Goal: Task Accomplishment & Management: Use online tool/utility

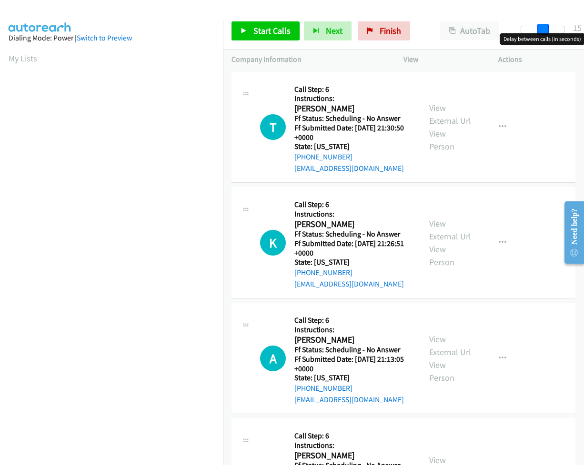
drag, startPoint x: 524, startPoint y: 32, endPoint x: 545, endPoint y: 36, distance: 21.9
click at [545, 36] on body "Start Calls Pause Next Finish Paused AutoTab AutoTab 15 Company Information Inf…" at bounding box center [292, 22] width 584 height 45
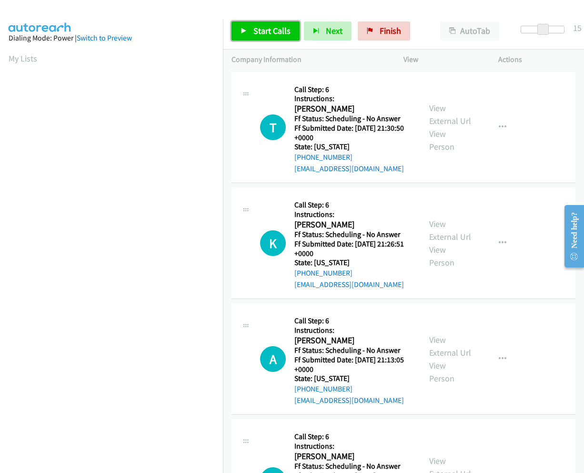
click at [260, 30] on span "Start Calls" at bounding box center [271, 30] width 37 height 11
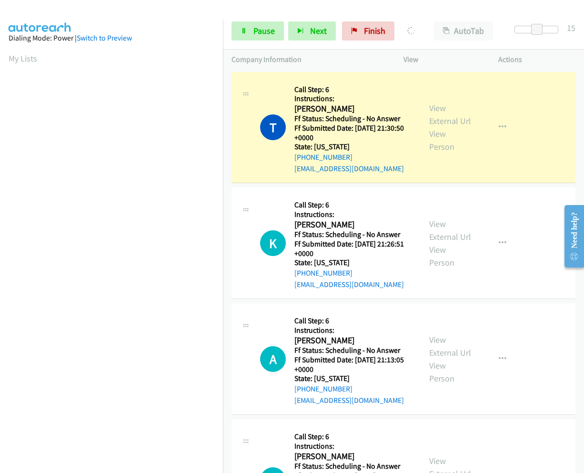
scroll to position [61, 0]
click at [431, 102] on link "View External Url" at bounding box center [450, 114] width 42 height 24
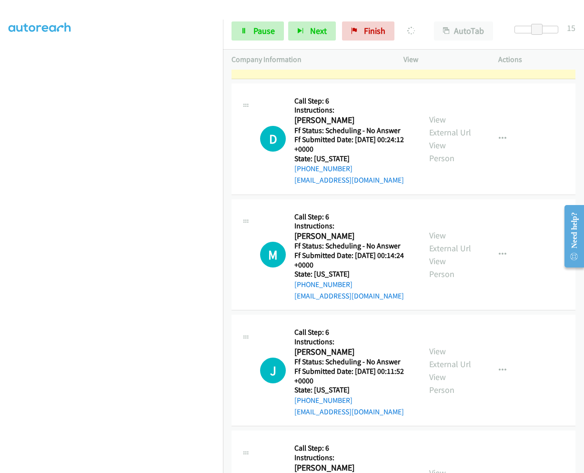
scroll to position [687, 0]
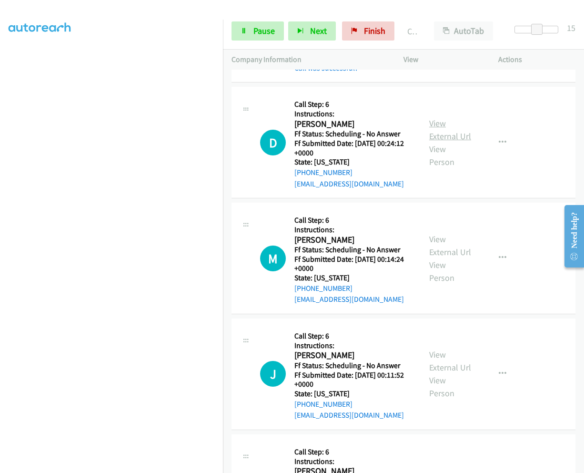
click at [436, 118] on link "View External Url" at bounding box center [450, 130] width 42 height 24
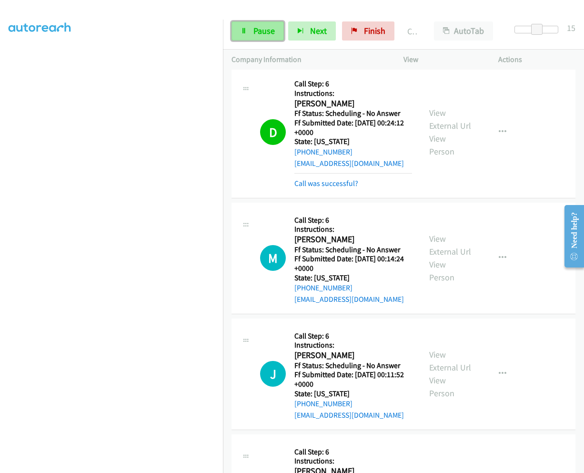
click at [246, 30] on icon at bounding box center [244, 31] width 7 height 7
click at [250, 38] on link "Start Calls" at bounding box center [266, 30] width 68 height 19
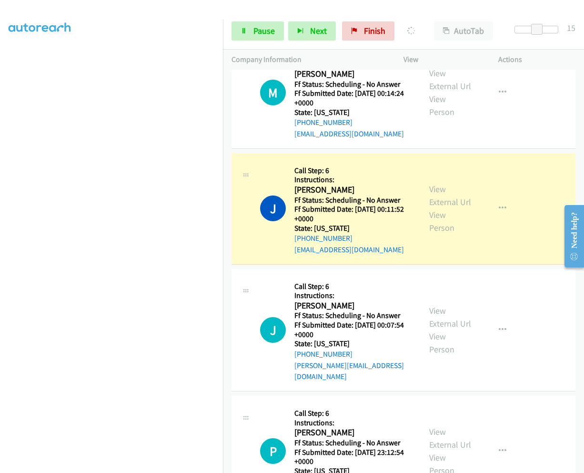
scroll to position [899, 0]
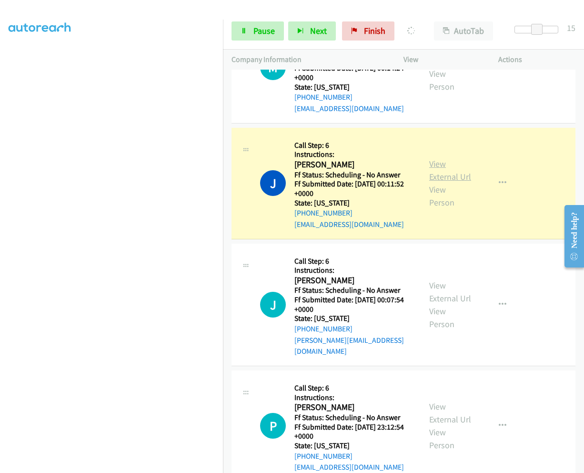
click at [440, 158] on link "View External Url" at bounding box center [450, 170] width 42 height 24
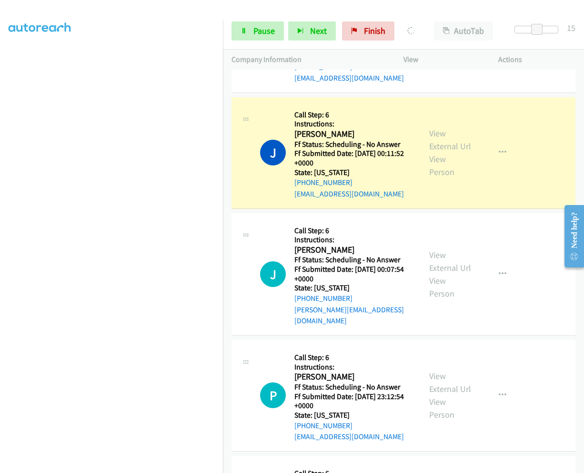
scroll to position [946, 0]
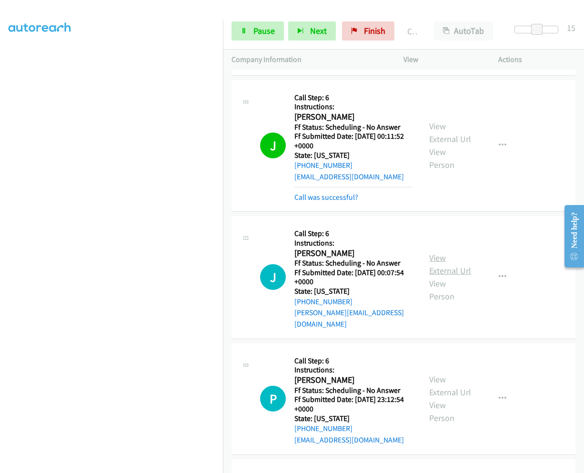
click at [435, 252] on link "View External Url" at bounding box center [450, 264] width 42 height 24
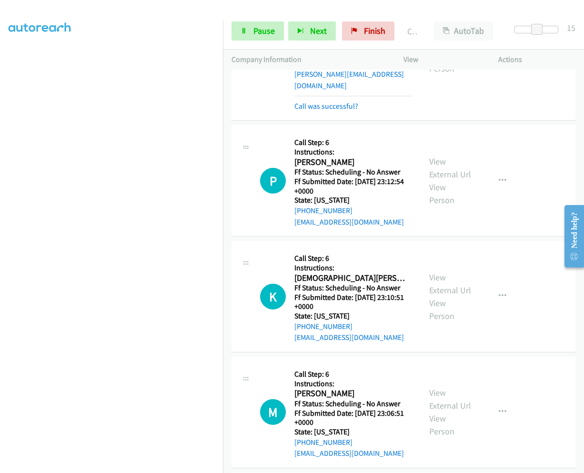
scroll to position [1204, 0]
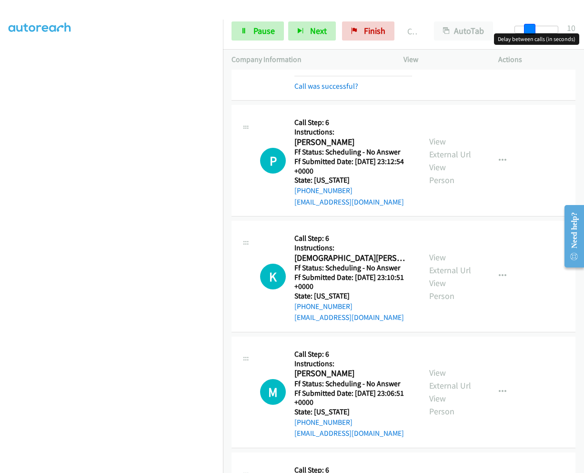
drag, startPoint x: 535, startPoint y: 30, endPoint x: 528, endPoint y: 29, distance: 6.7
click at [528, 29] on span at bounding box center [529, 29] width 11 height 11
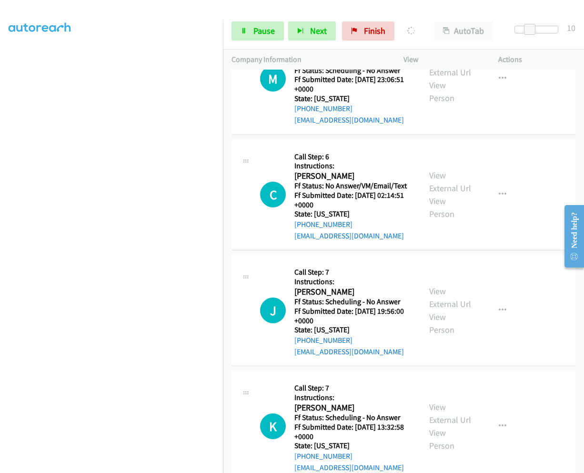
scroll to position [1490, 0]
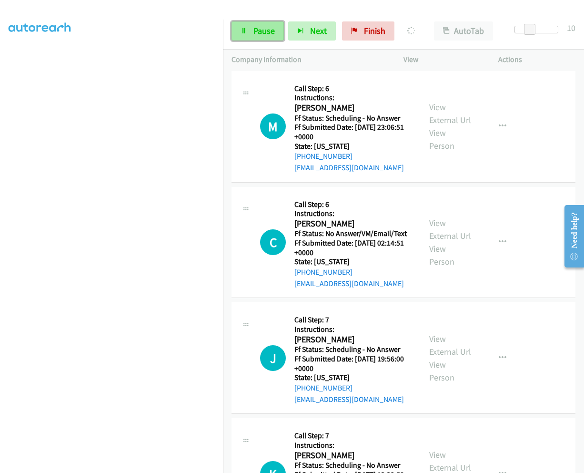
click at [269, 31] on span "Pause" at bounding box center [263, 30] width 21 height 11
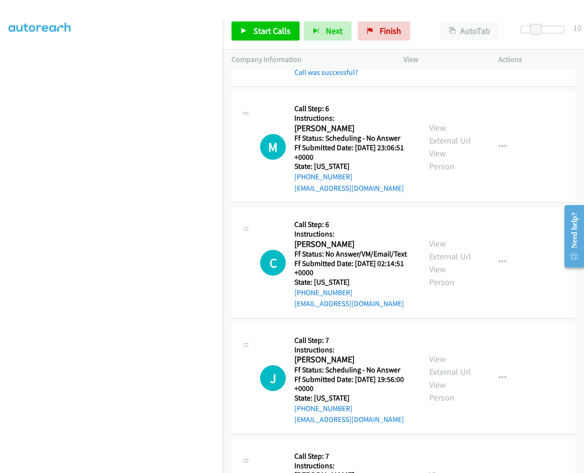
scroll to position [1510, 0]
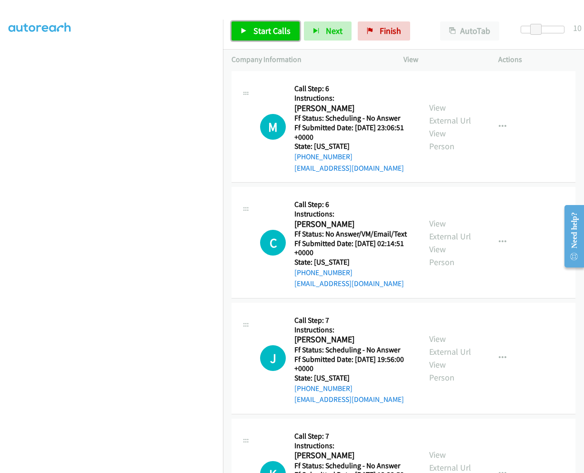
click at [270, 28] on span "Start Calls" at bounding box center [271, 30] width 37 height 11
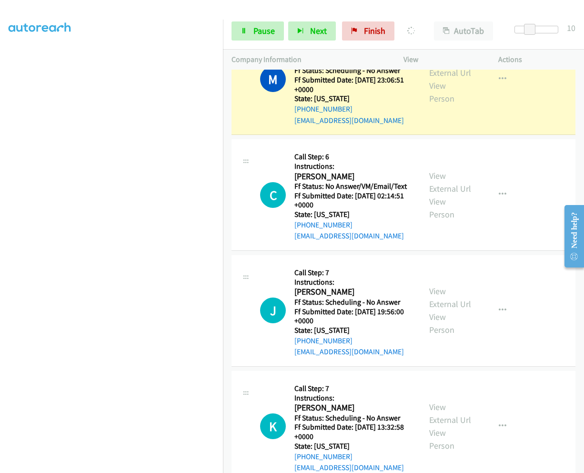
scroll to position [1605, 0]
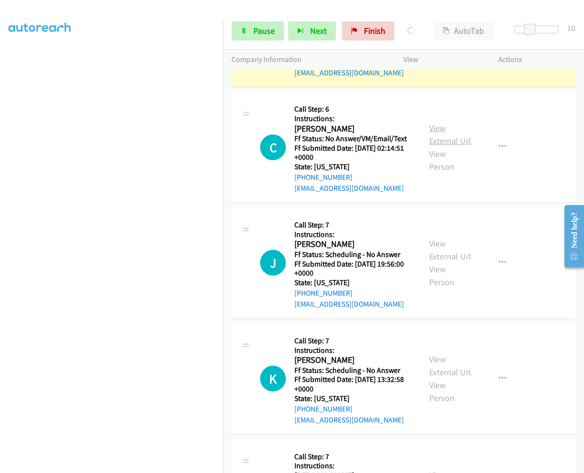
click at [432, 122] on link "View External Url" at bounding box center [450, 134] width 42 height 24
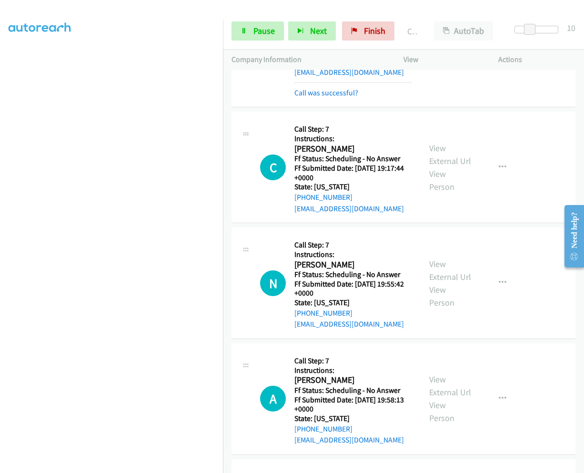
scroll to position [2306, 0]
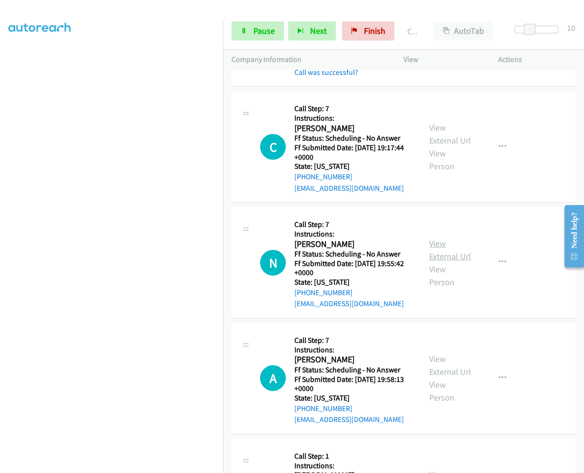
click at [431, 238] on link "View External Url" at bounding box center [450, 250] width 42 height 24
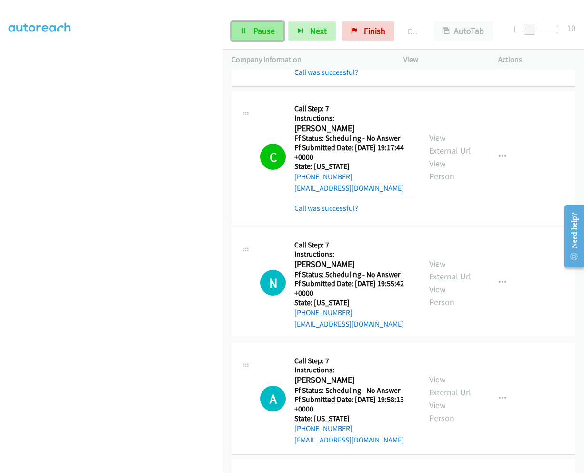
click at [251, 23] on link "Pause" at bounding box center [258, 30] width 52 height 19
click at [261, 34] on span "Start Calls" at bounding box center [271, 30] width 37 height 11
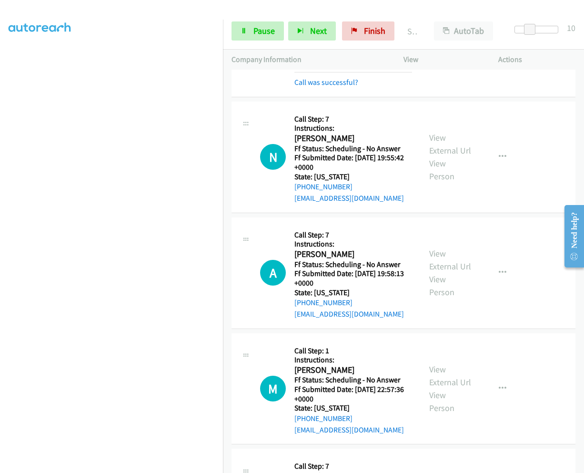
scroll to position [2449, 0]
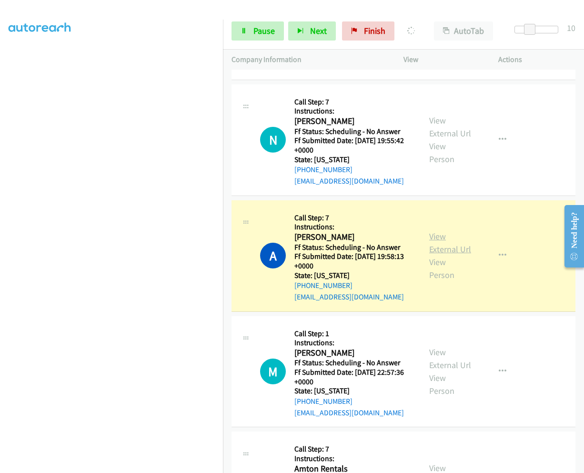
click at [437, 231] on link "View External Url" at bounding box center [450, 243] width 42 height 24
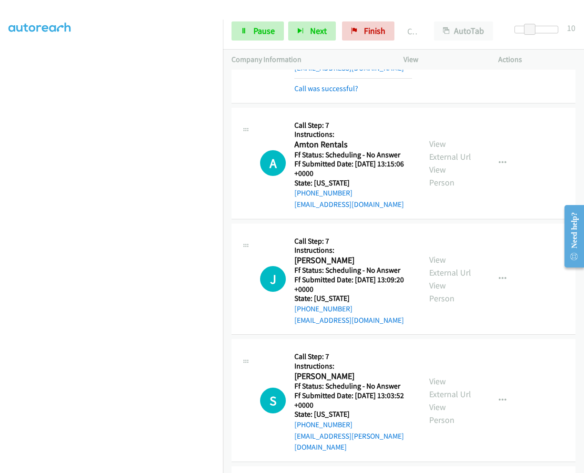
scroll to position [2830, 0]
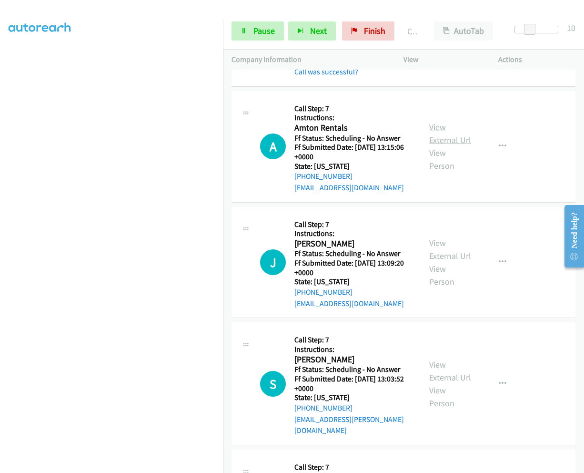
click at [434, 121] on link "View External Url" at bounding box center [450, 133] width 42 height 24
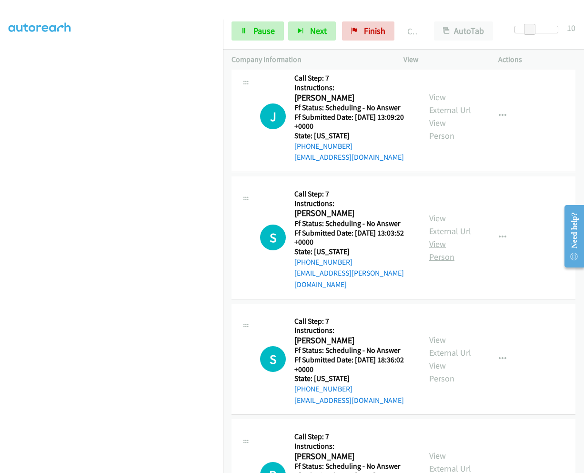
scroll to position [2973, 0]
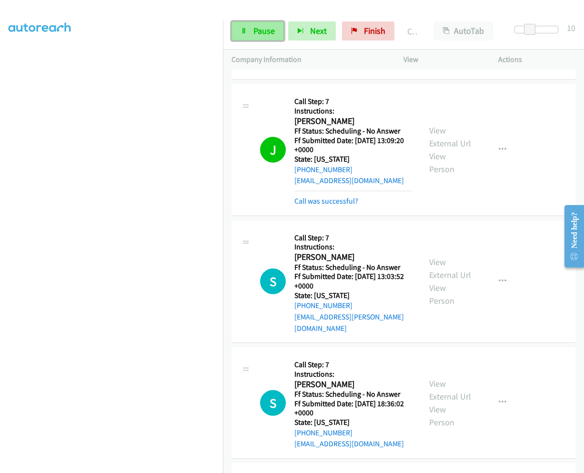
click at [256, 32] on span "Pause" at bounding box center [263, 30] width 21 height 11
click at [260, 24] on link "Start Calls" at bounding box center [266, 30] width 68 height 19
click at [499, 146] on icon "button" at bounding box center [503, 150] width 8 height 8
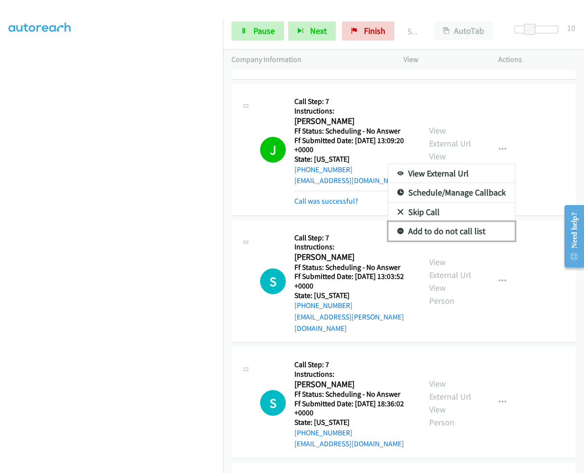
click at [431, 222] on link "Add to do not call list" at bounding box center [451, 231] width 127 height 19
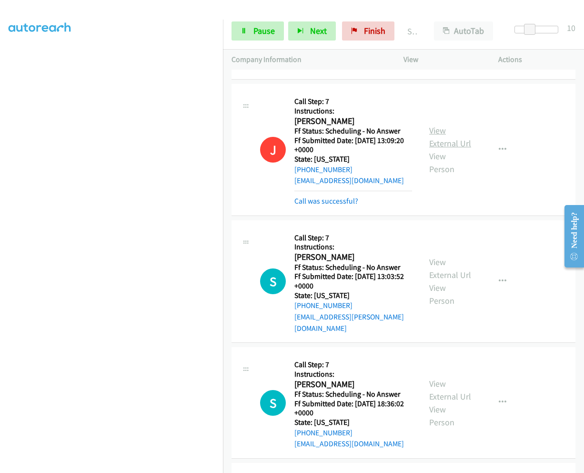
click at [435, 125] on link "View External Url" at bounding box center [450, 137] width 42 height 24
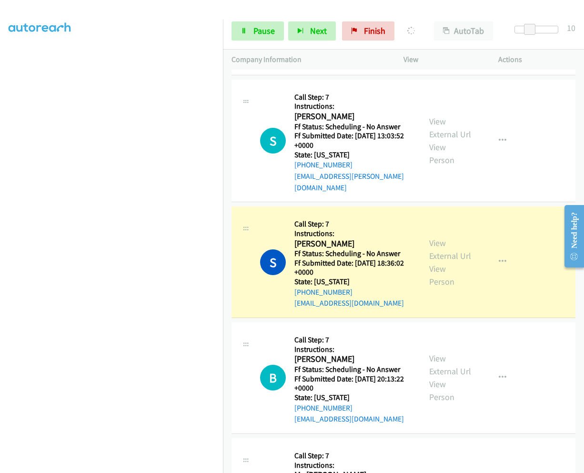
scroll to position [3116, 0]
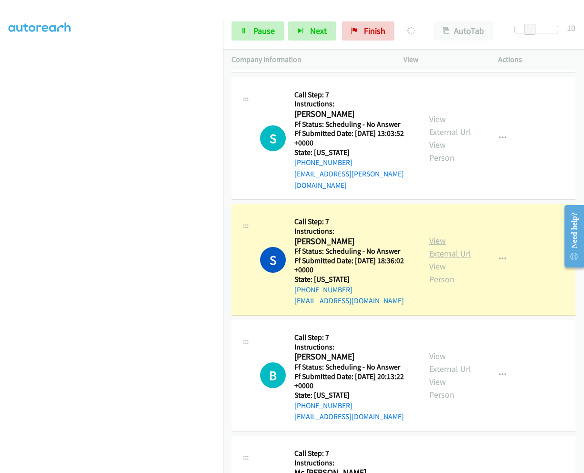
click at [437, 235] on link "View External Url" at bounding box center [450, 247] width 42 height 24
click at [266, 29] on span "Pause" at bounding box center [263, 30] width 21 height 11
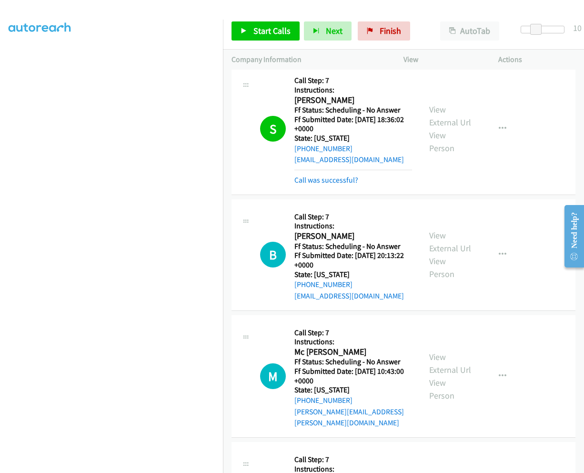
scroll to position [3259, 0]
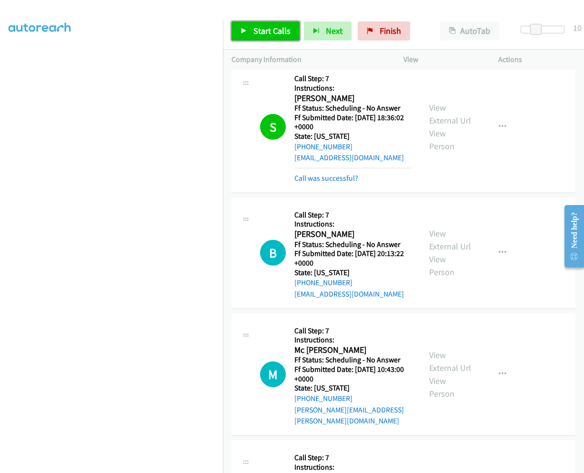
click at [263, 29] on span "Start Calls" at bounding box center [271, 30] width 37 height 11
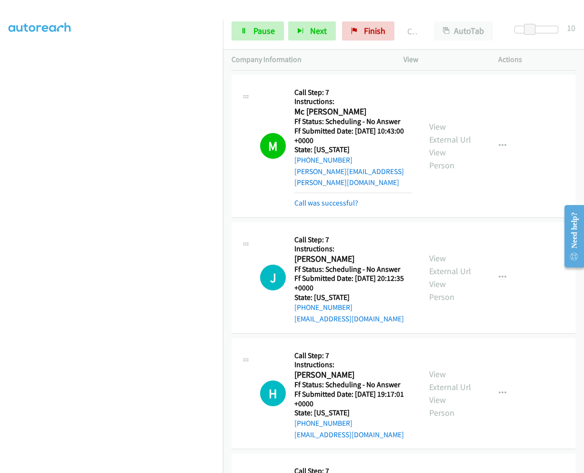
scroll to position [3508, 0]
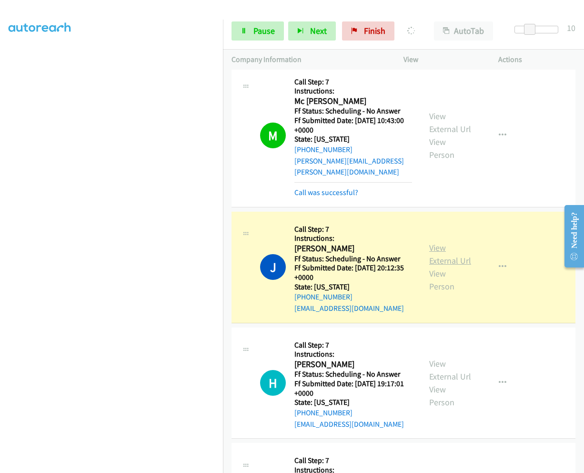
click at [438, 242] on link "View External Url" at bounding box center [450, 254] width 42 height 24
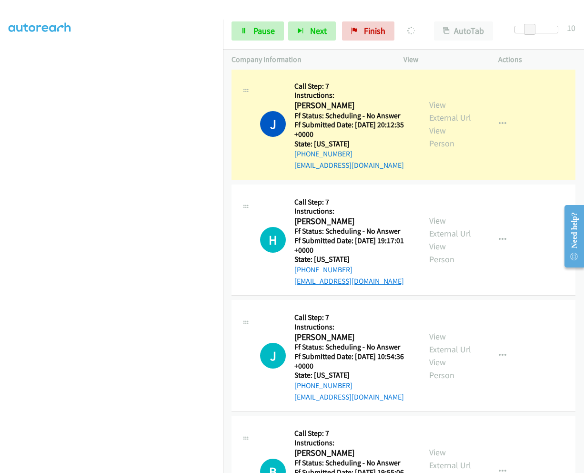
scroll to position [3698, 0]
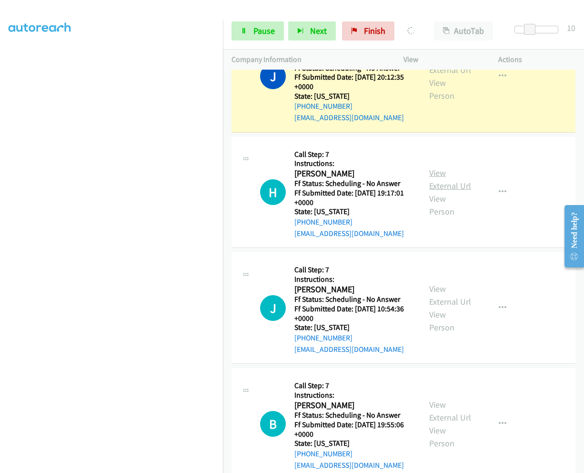
click at [433, 167] on link "View External Url" at bounding box center [450, 179] width 42 height 24
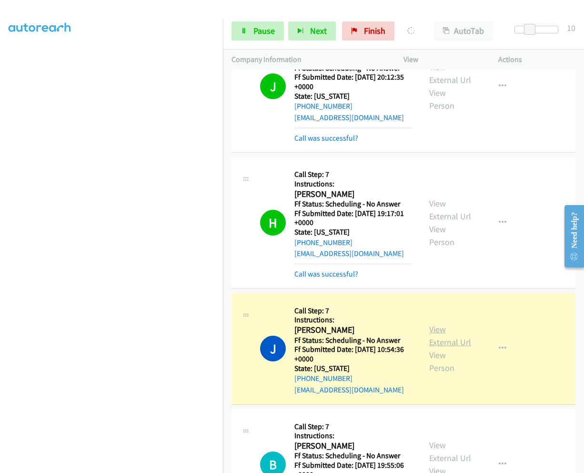
drag, startPoint x: 434, startPoint y: 138, endPoint x: 435, endPoint y: 267, distance: 129.6
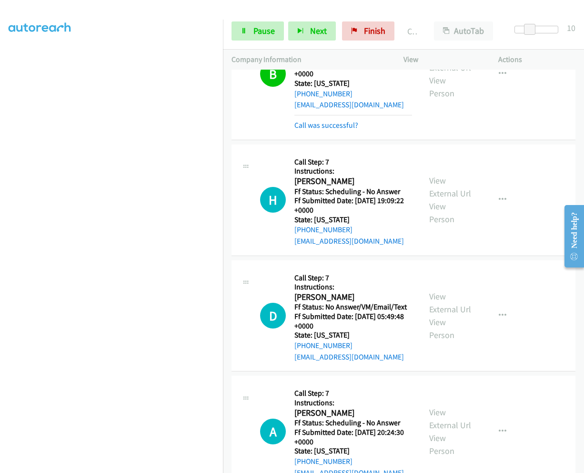
scroll to position [4148, 0]
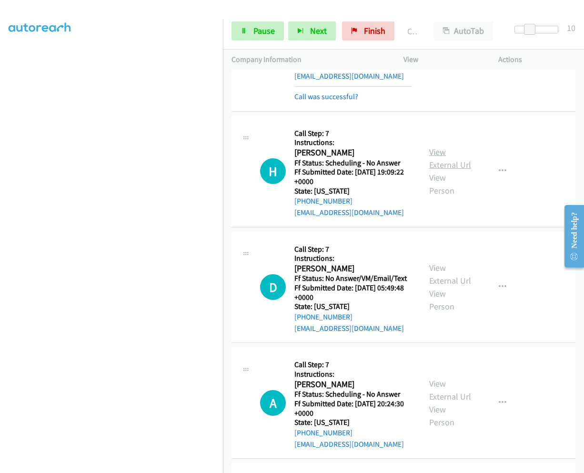
click at [436, 146] on link "View External Url" at bounding box center [450, 158] width 42 height 24
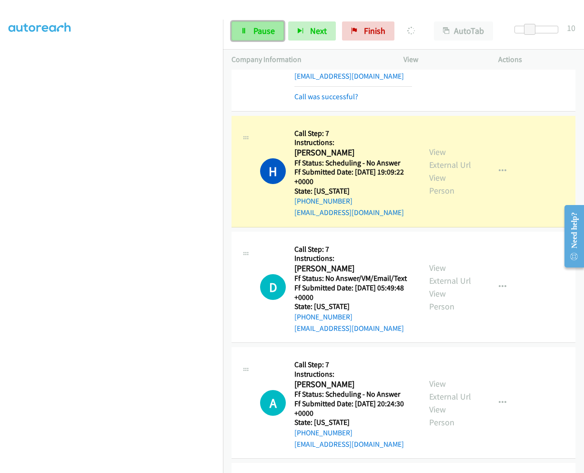
click at [256, 36] on link "Pause" at bounding box center [258, 30] width 52 height 19
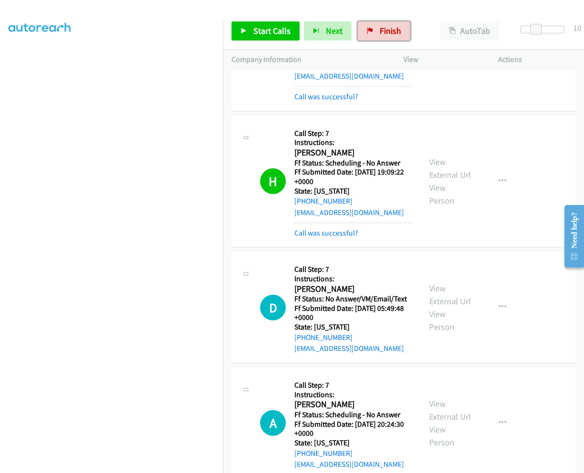
drag, startPoint x: 378, startPoint y: 26, endPoint x: 336, endPoint y: 43, distance: 45.3
click at [380, 25] on span "Finish" at bounding box center [390, 30] width 21 height 11
